Goal: Task Accomplishment & Management: Use online tool/utility

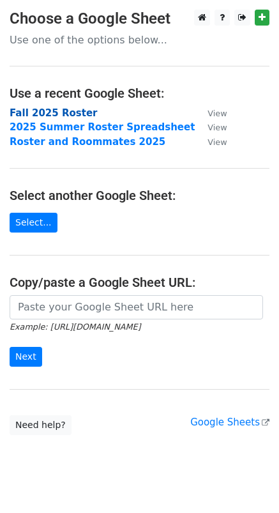
click at [79, 114] on strong "Fall 2025 Roster" at bounding box center [54, 113] width 88 height 12
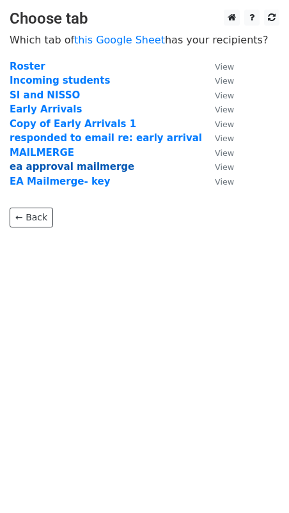
click at [72, 170] on strong "ea approval mailmerge" at bounding box center [72, 167] width 125 height 12
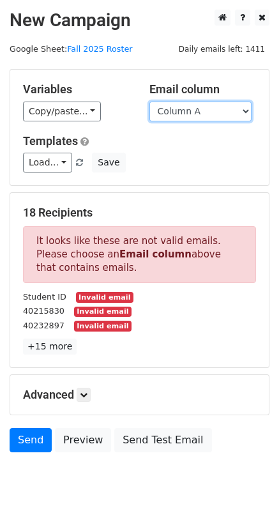
click at [224, 108] on select "Column A Column B Column C Column D Column E Column F Column G Column H Column …" at bounding box center [201, 112] width 102 height 20
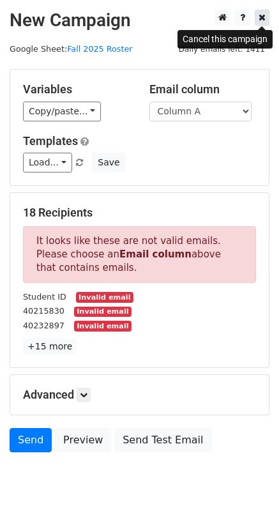
click at [263, 24] on link at bounding box center [262, 18] width 15 height 16
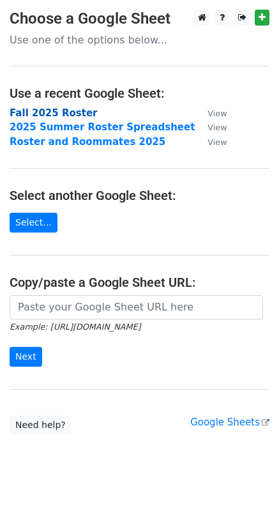
click at [31, 115] on strong "Fall 2025 Roster" at bounding box center [54, 113] width 88 height 12
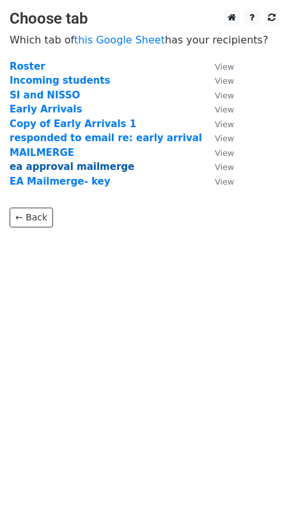
click at [70, 164] on strong "ea approval mailmerge" at bounding box center [72, 167] width 125 height 12
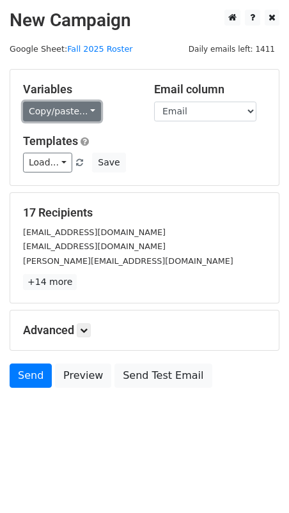
click at [65, 107] on link "Copy/paste..." at bounding box center [62, 112] width 78 height 20
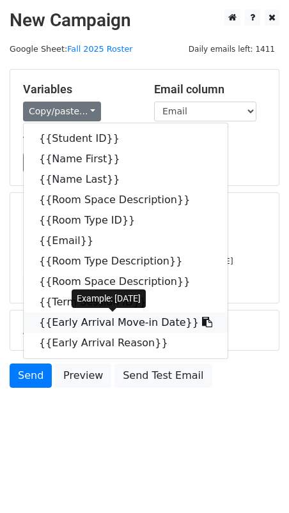
click at [66, 319] on link "{{Early Arrival Move-in Date}}" at bounding box center [126, 322] width 204 height 20
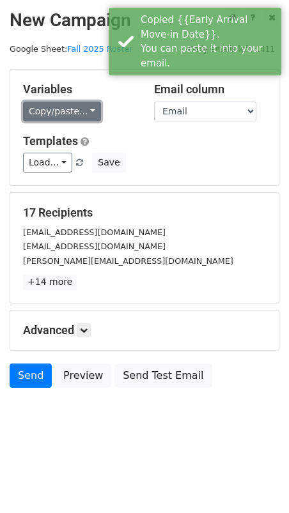
click at [68, 116] on link "Copy/paste..." at bounding box center [62, 112] width 78 height 20
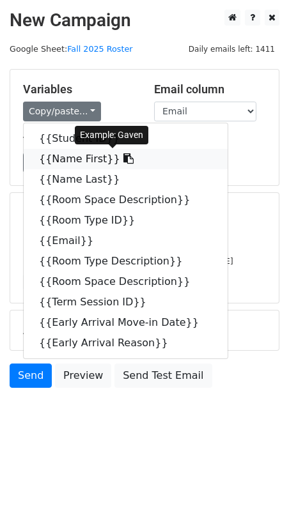
click at [59, 158] on link "{{Name First}}" at bounding box center [126, 159] width 204 height 20
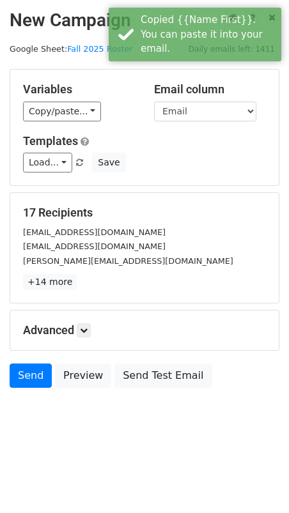
click at [108, 106] on div "Copy/paste... {{Student ID}} {{Name First}} {{Name Last}} {{Room Space Descript…" at bounding box center [79, 112] width 112 height 20
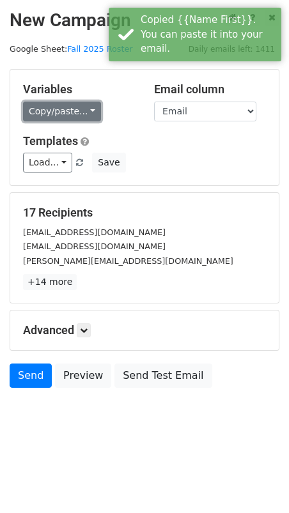
drag, startPoint x: 57, startPoint y: 115, endPoint x: 61, endPoint y: 121, distance: 7.3
click at [57, 115] on link "Copy/paste..." at bounding box center [62, 112] width 78 height 20
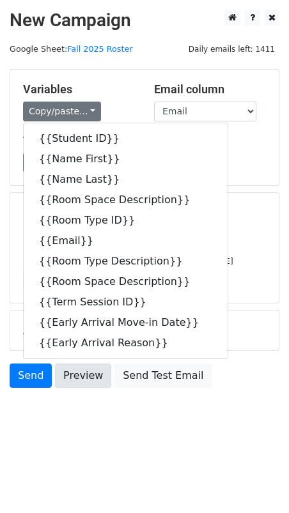
click at [89, 380] on link "Preview" at bounding box center [83, 376] width 56 height 24
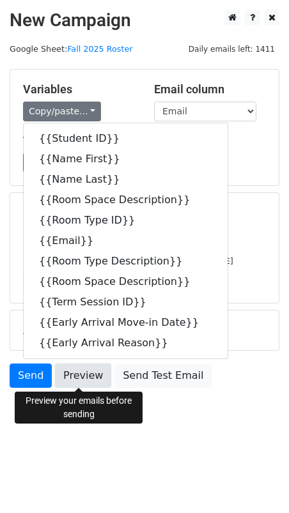
click at [81, 376] on link "Preview" at bounding box center [83, 376] width 56 height 24
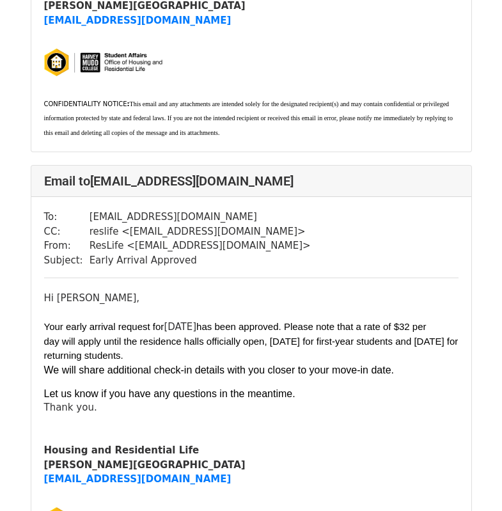
scroll to position [7513, 0]
